Goal: Find contact information: Obtain details needed to contact an individual or organization

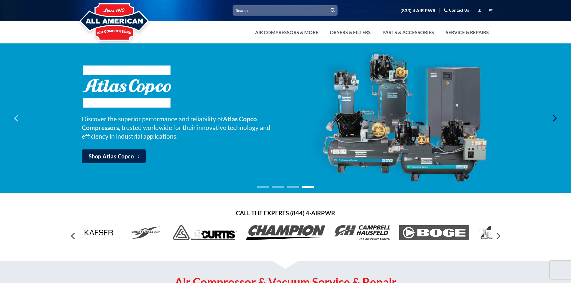
click at [559, 122] on icon "Next" at bounding box center [554, 118] width 11 height 11
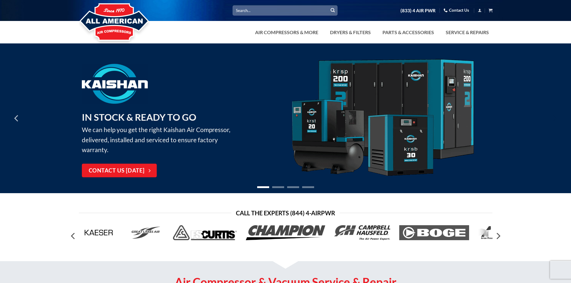
click at [559, 122] on icon "Next" at bounding box center [554, 118] width 11 height 11
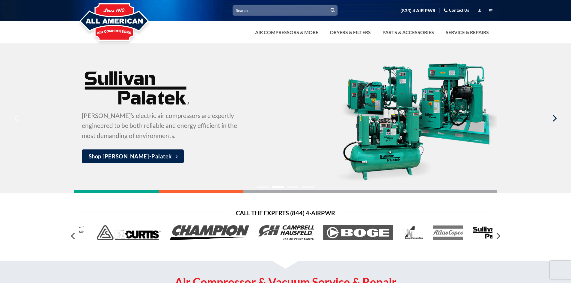
click at [559, 122] on icon "Next" at bounding box center [554, 118] width 11 height 11
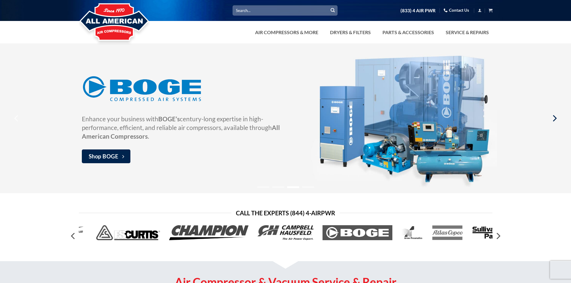
click at [559, 122] on icon "Next" at bounding box center [554, 118] width 11 height 11
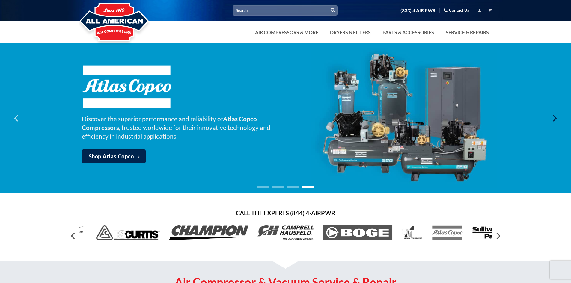
click at [559, 122] on icon "Next" at bounding box center [554, 118] width 11 height 11
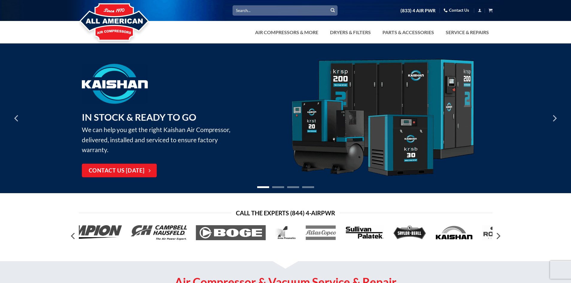
click at [456, 6] on link "Contact Us" at bounding box center [456, 10] width 25 height 9
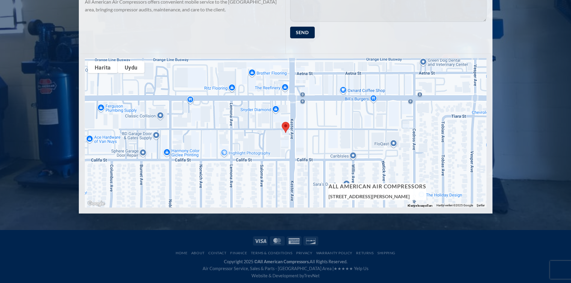
scroll to position [256, 0]
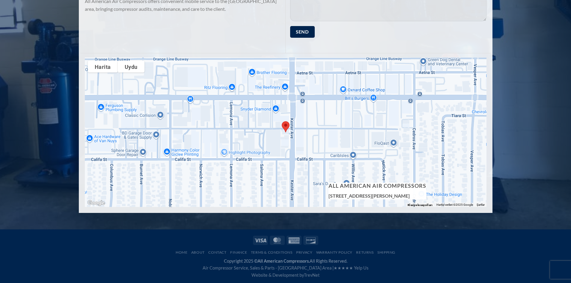
click at [297, 143] on div at bounding box center [286, 133] width 402 height 150
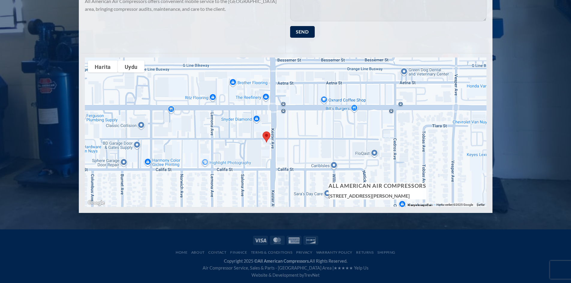
drag, startPoint x: 272, startPoint y: 146, endPoint x: 297, endPoint y: 156, distance: 26.5
click at [295, 156] on div at bounding box center [286, 133] width 402 height 150
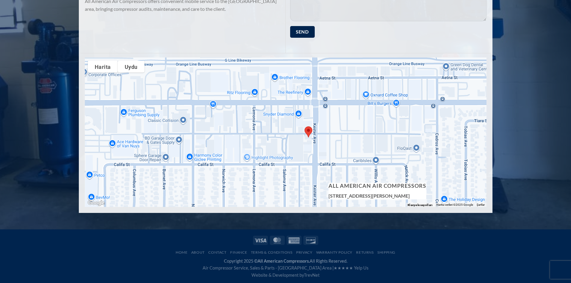
drag, startPoint x: 236, startPoint y: 139, endPoint x: 229, endPoint y: 127, distance: 14.0
click at [229, 127] on div at bounding box center [286, 133] width 402 height 150
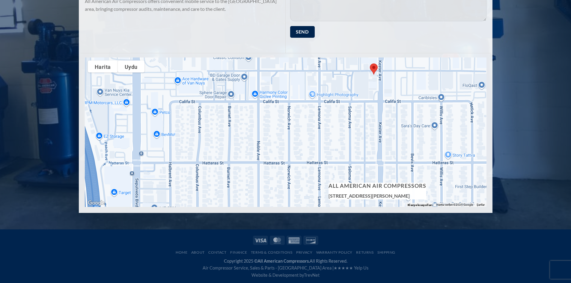
drag, startPoint x: 229, startPoint y: 128, endPoint x: 304, endPoint y: 63, distance: 98.8
click at [303, 63] on div at bounding box center [286, 133] width 402 height 150
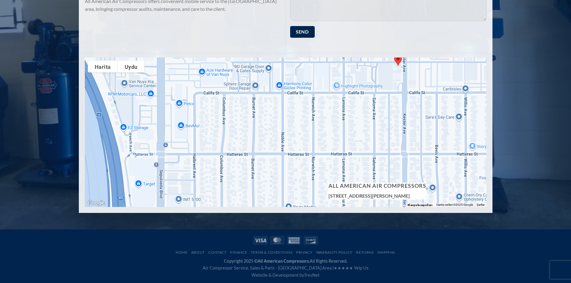
drag, startPoint x: 284, startPoint y: 120, endPoint x: 295, endPoint y: 159, distance: 40.3
click at [295, 159] on div at bounding box center [286, 133] width 402 height 150
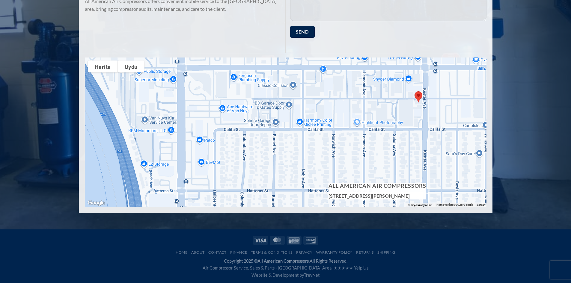
click at [510, 48] on div "Contact All American Compressors Toll Free – 833 4 AIR PWR (424-7797) Store – 8…" at bounding box center [285, 9] width 571 height 424
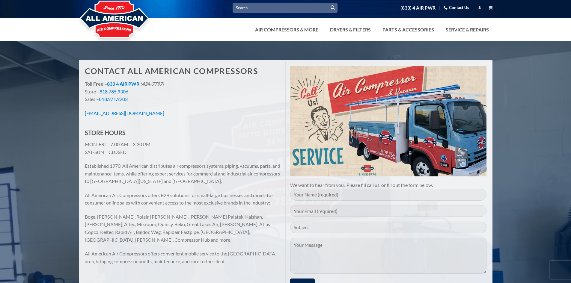
scroll to position [0, 0]
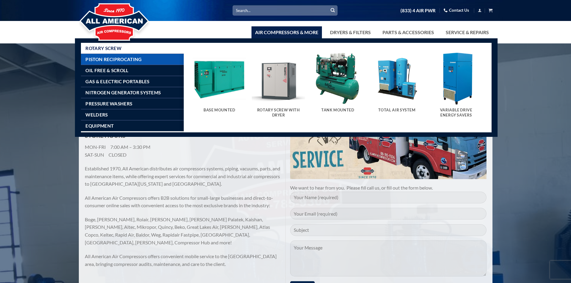
click at [148, 60] on link "Piston Reciprocating" at bounding box center [134, 59] width 98 height 11
